Goal: Task Accomplishment & Management: Use online tool/utility

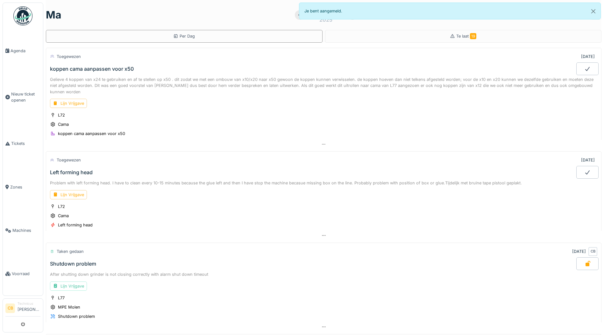
scroll to position [286, 0]
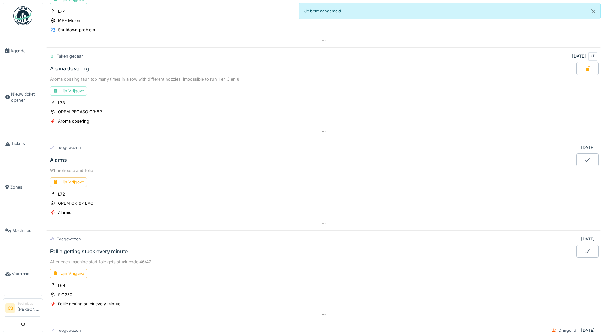
click at [22, 14] on img at bounding box center [22, 15] width 19 height 19
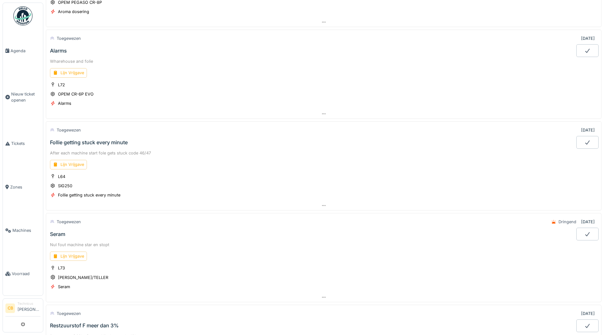
scroll to position [414, 0]
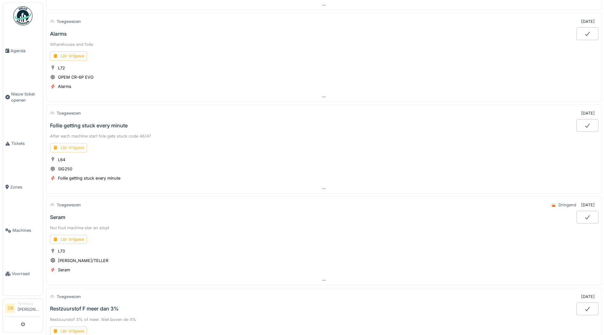
click at [74, 144] on div "Lijn Vrijgave" at bounding box center [68, 147] width 37 height 9
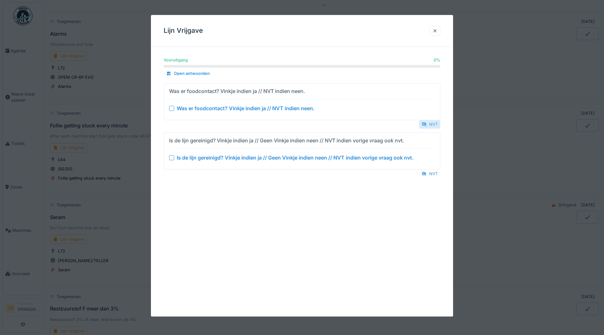
click at [435, 124] on div "NVT" at bounding box center [429, 124] width 21 height 9
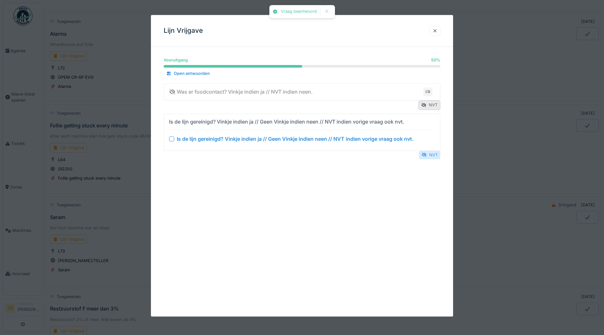
click at [436, 154] on div "NVT" at bounding box center [429, 155] width 21 height 9
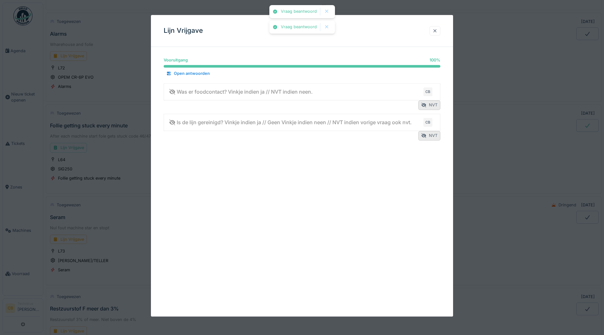
click at [437, 30] on div at bounding box center [434, 31] width 5 height 6
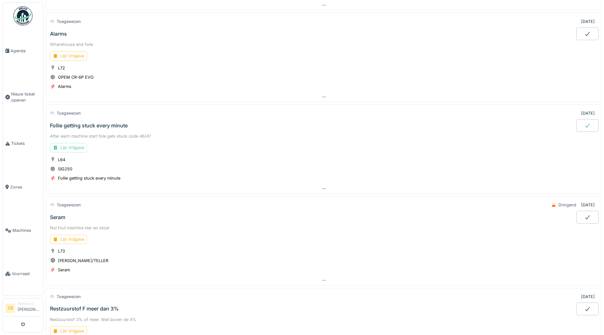
click at [584, 125] on icon at bounding box center [587, 125] width 6 height 5
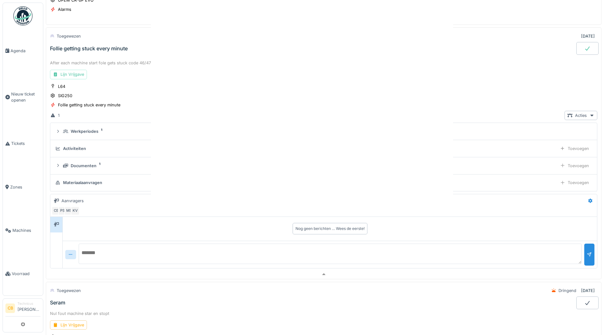
scroll to position [493, 0]
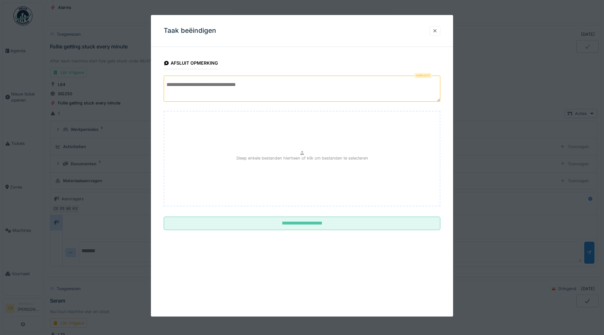
click at [178, 95] on textarea at bounding box center [302, 88] width 277 height 26
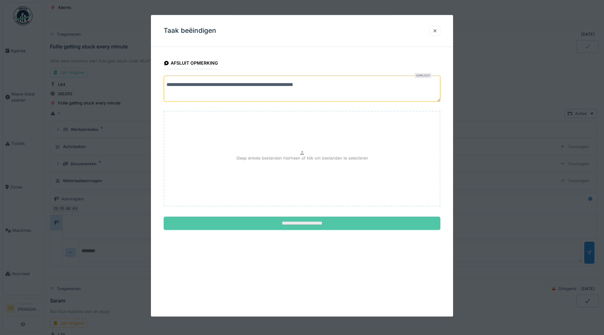
type textarea "**********"
click at [307, 219] on input "**********" at bounding box center [302, 223] width 277 height 13
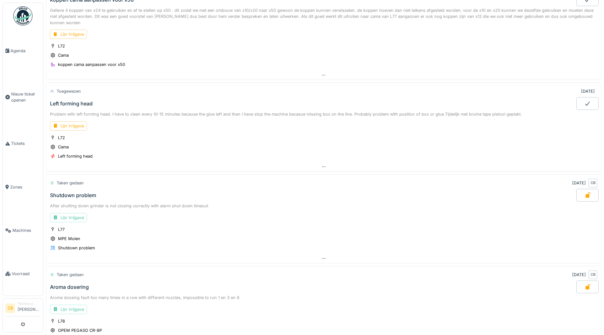
scroll to position [0, 0]
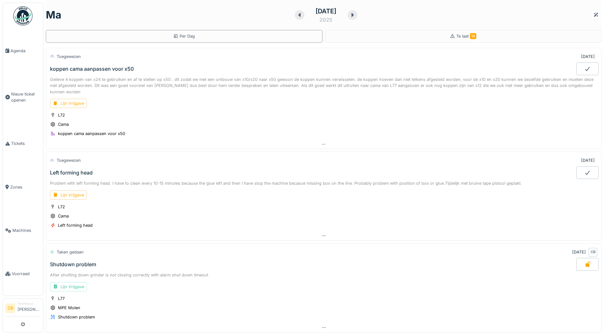
click at [19, 14] on img at bounding box center [22, 15] width 19 height 19
